Goal: Task Accomplishment & Management: Complete application form

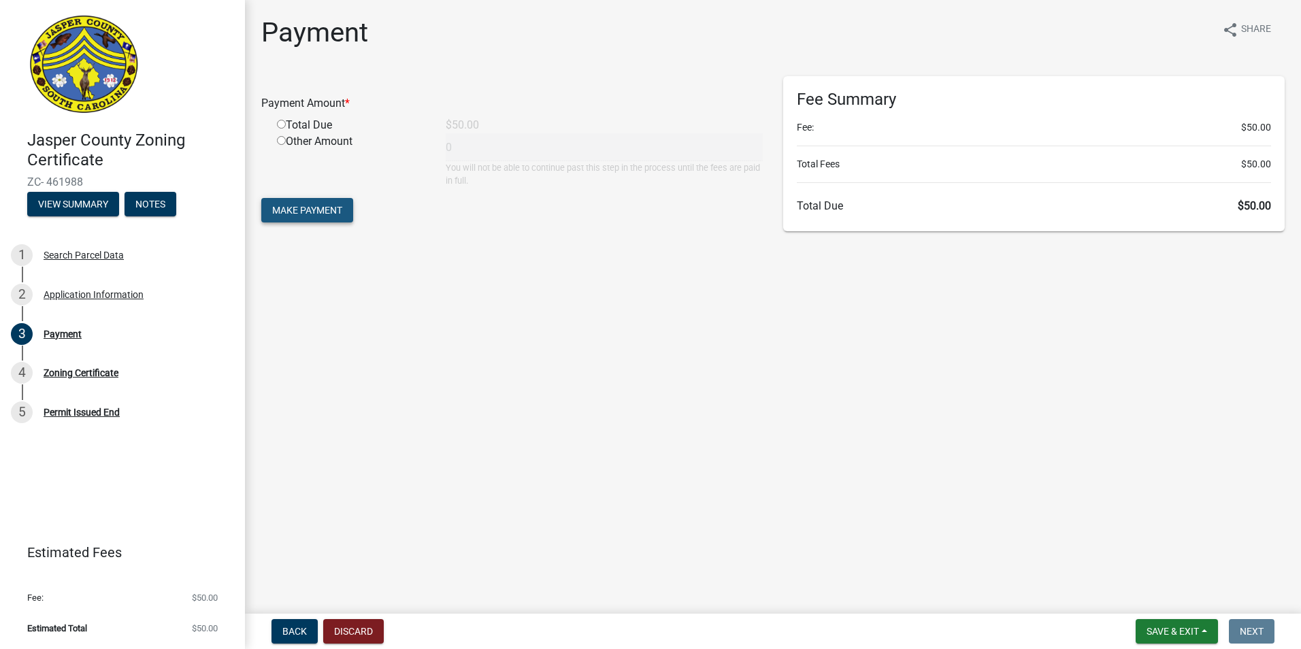
click at [307, 205] on span "Make Payment" at bounding box center [307, 210] width 70 height 11
click at [283, 139] on input "radio" at bounding box center [281, 140] width 9 height 9
radio input "true"
type input "50"
click at [315, 214] on span "Make Payment" at bounding box center [307, 210] width 70 height 11
